Goal: Task Accomplishment & Management: Use online tool/utility

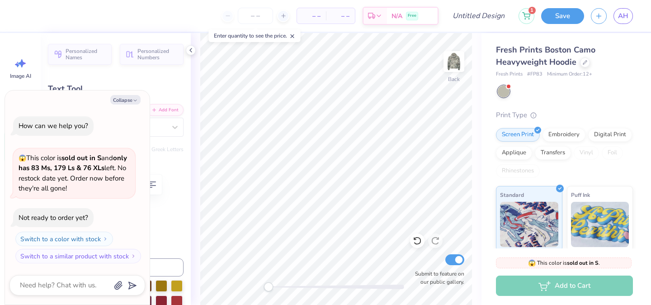
type textarea "x"
type textarea "K PHI"
type textarea "x"
type textarea "Ka PHI"
type textarea "x"
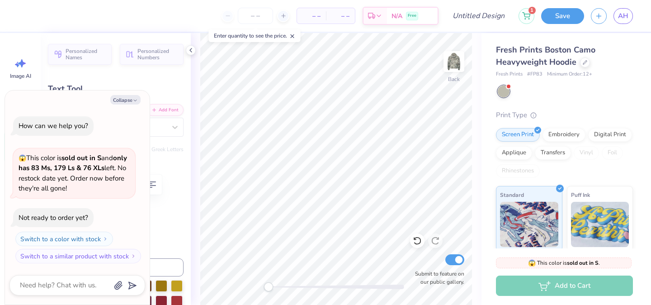
type textarea "Kap PHI"
type textarea "x"
type textarea "Kapp PHI"
type textarea "x"
type textarea "Kappa PHI"
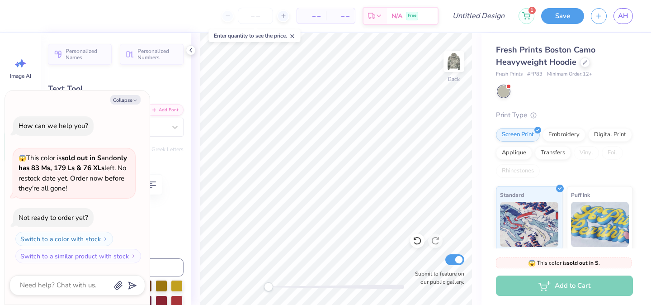
scroll to position [0, 1]
type textarea "x"
type textarea "Kappa G"
type textarea "x"
type textarea "Kappa Ga"
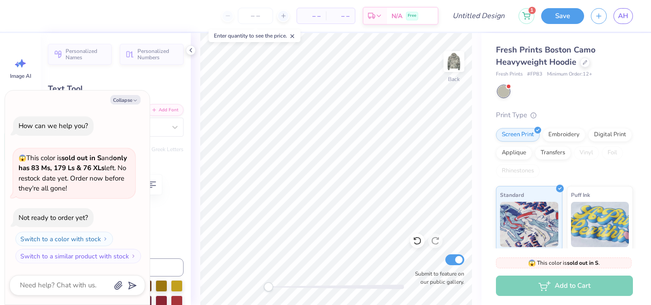
type textarea "x"
type textarea "Kappa Gam"
type textarea "x"
type textarea "Kappa Gamm"
type textarea "x"
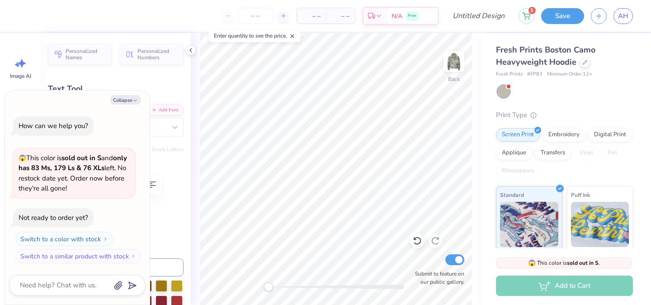
type textarea "Kappa Gamma"
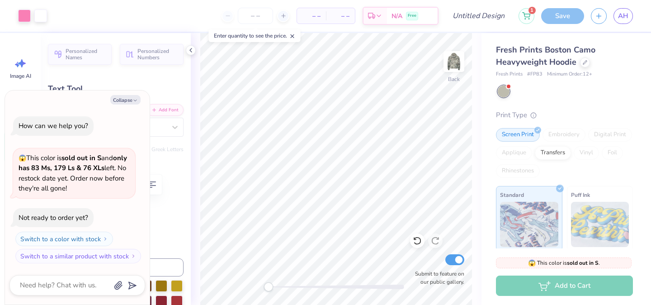
type textarea "x"
type input "16.08"
type input "4.37"
type input "2.85"
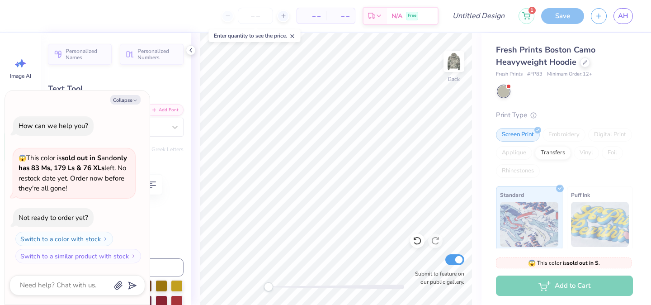
type textarea "x"
type textarea "K Gamma"
type textarea "x"
type textarea "K D"
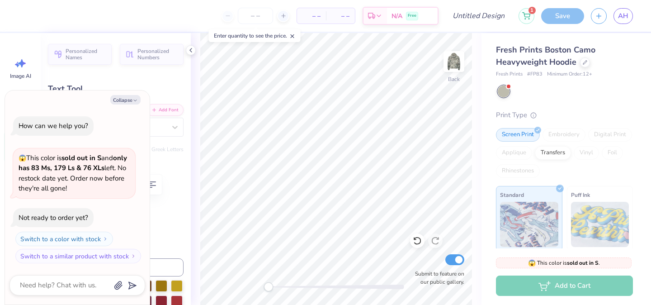
scroll to position [0, 0]
type textarea "x"
type textarea "K"
type textarea "x"
type textarea "K G"
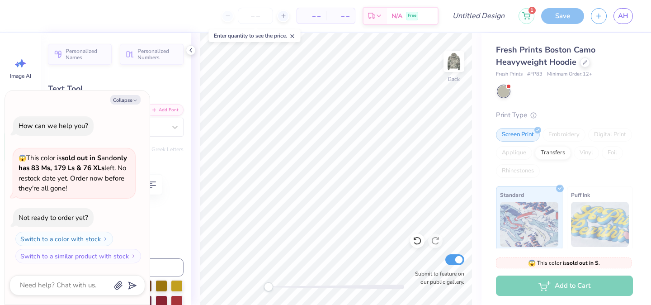
type textarea "x"
type textarea "K GS"
type textarea "x"
type textarea "K G"
type textarea "x"
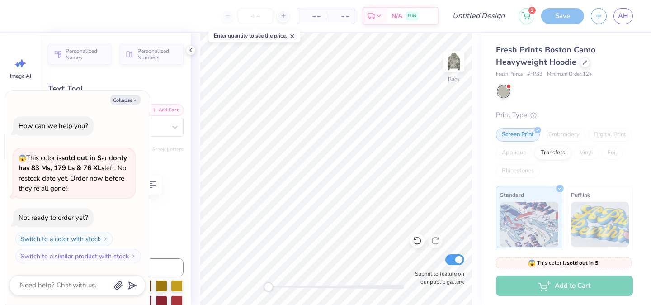
type textarea "K GD"
type textarea "x"
type textarea "KGD"
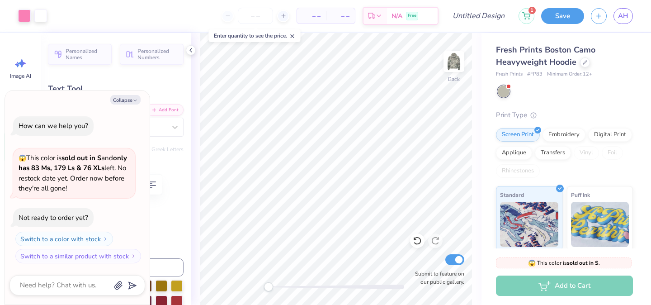
type textarea "x"
type input "4.40"
type input "2.97"
type input "3.70"
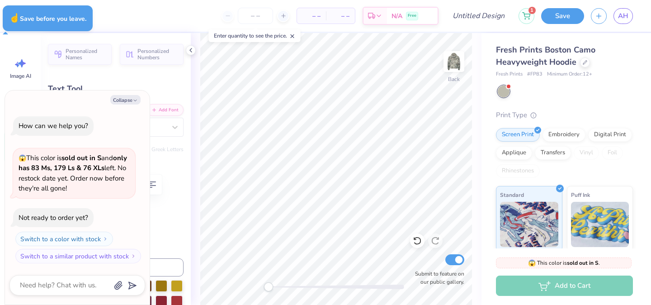
type textarea "x"
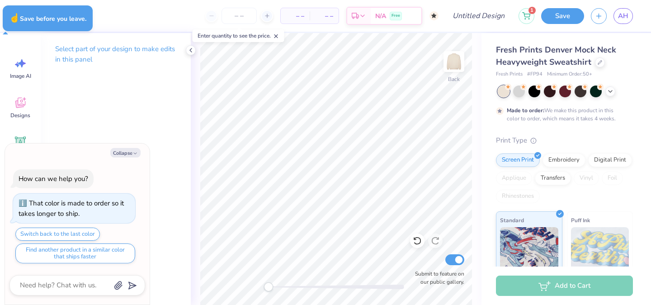
type textarea "x"
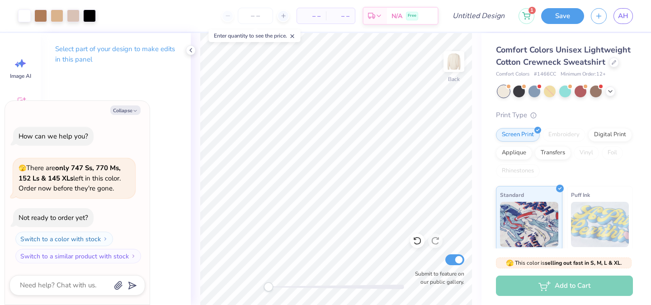
click at [563, 138] on div "Embroidery" at bounding box center [563, 135] width 43 height 14
click at [596, 140] on div "Digital Print" at bounding box center [610, 134] width 44 height 14
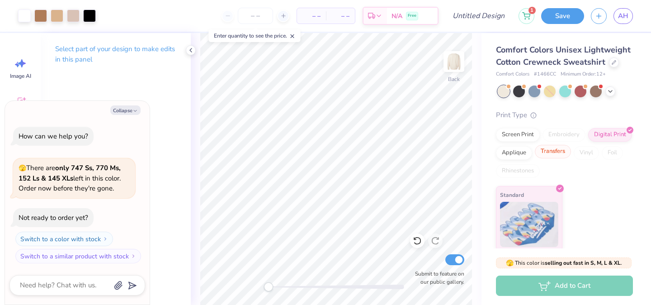
click at [554, 156] on div "Transfers" at bounding box center [553, 152] width 36 height 14
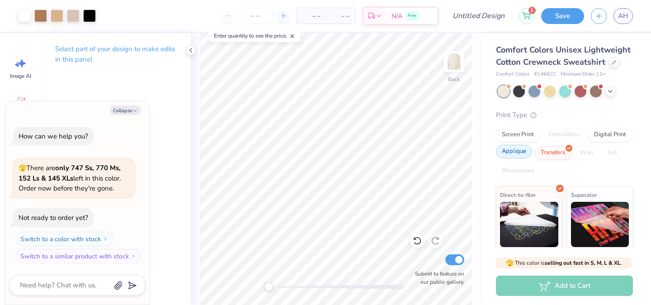
click at [512, 150] on div "Applique" at bounding box center [514, 152] width 36 height 14
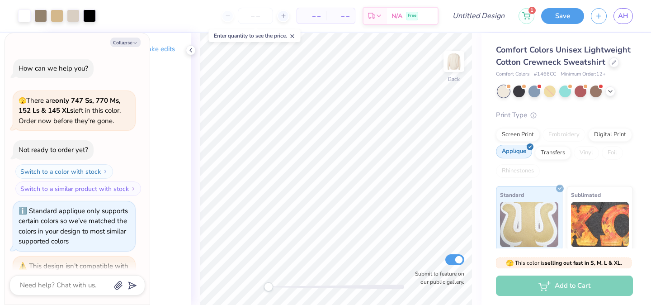
scroll to position [196, 0]
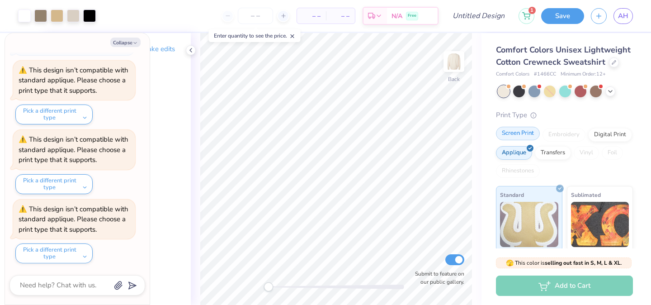
click at [519, 139] on div "Screen Print" at bounding box center [518, 134] width 44 height 14
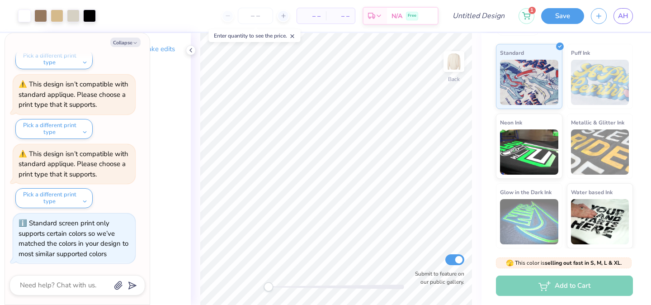
scroll to position [0, 0]
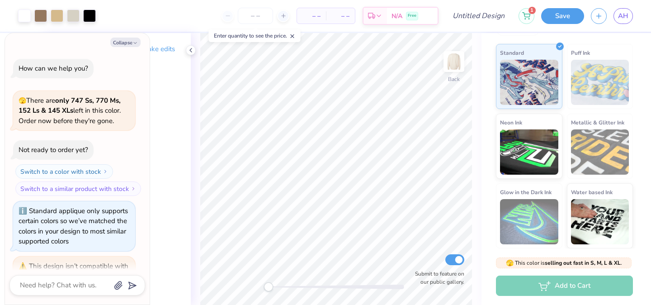
type textarea "x"
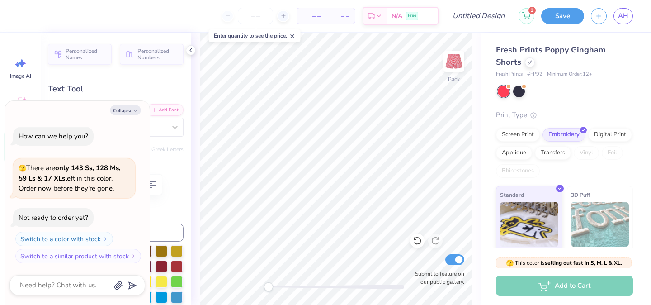
type textarea "x"
type textarea "K"
type textarea "x"
type textarea "KA"
type textarea "x"
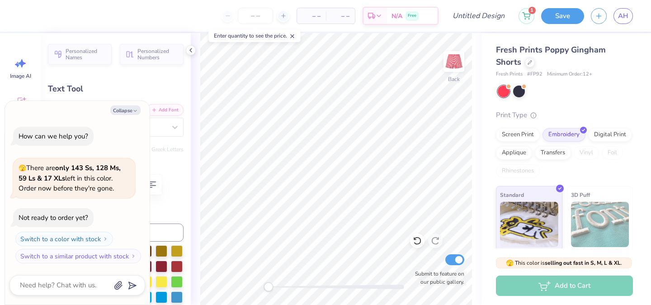
type textarea "K"
type textarea "x"
type textarea "KG"
type textarea "x"
type textarea "KGD"
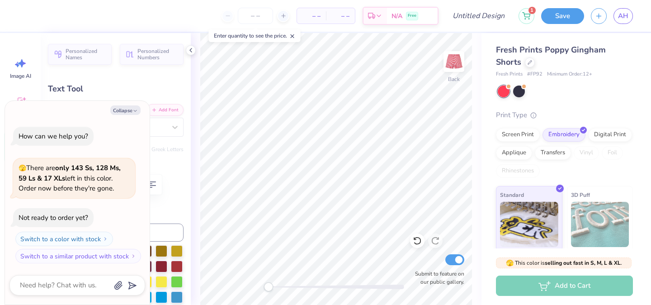
click at [534, 95] on div at bounding box center [564, 91] width 135 height 12
click at [518, 88] on div at bounding box center [519, 90] width 12 height 12
type textarea "x"
type input "2.60"
type input "1.13"
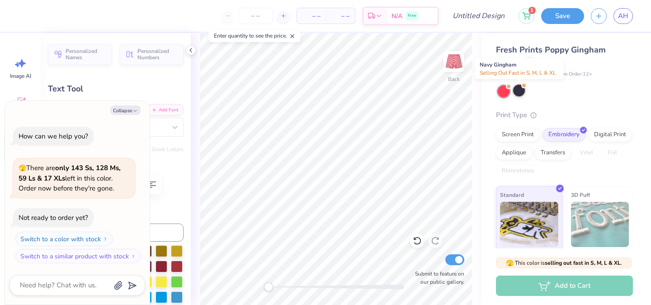
type input "8.34"
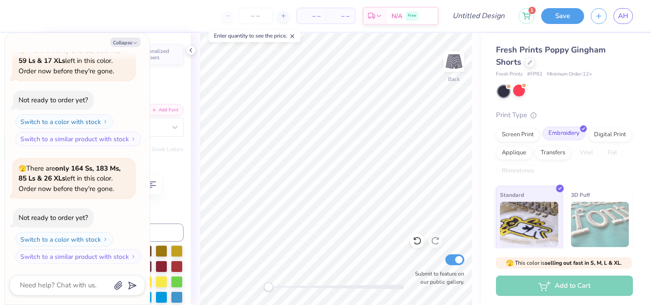
click at [566, 132] on div "Embroidery" at bounding box center [563, 134] width 43 height 14
click at [546, 114] on div "Print Type" at bounding box center [564, 115] width 137 height 10
type textarea "x"
type input "0.0"
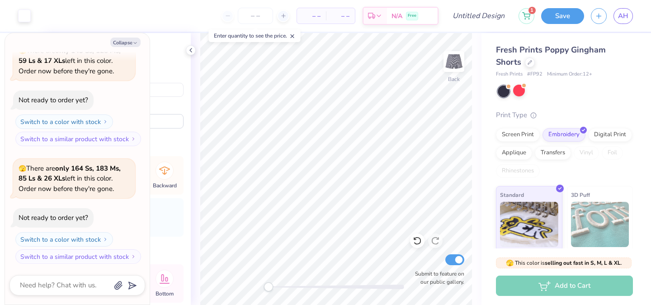
click at [486, 157] on div "Fresh Prints Poppy Gingham Shorts Fresh Prints # FP92 Minimum Order: 12 + Print…" at bounding box center [565, 176] width 169 height 287
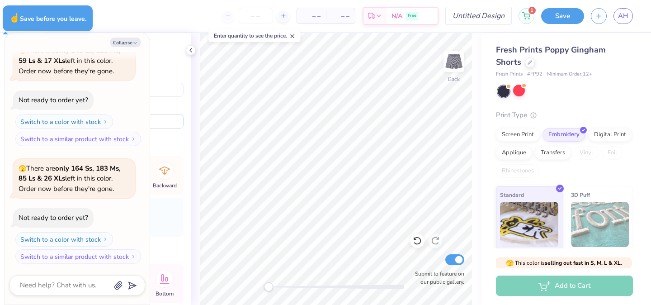
type textarea "x"
